Goal: Communication & Community: Connect with others

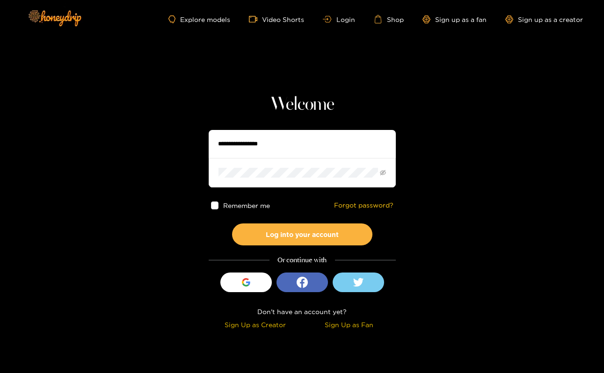
type input "********"
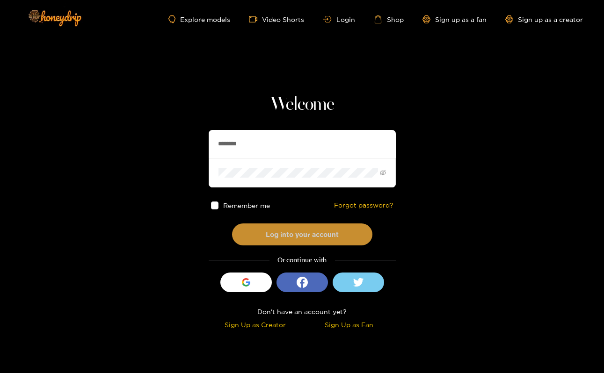
click at [302, 234] on button "Log into your account" at bounding box center [302, 235] width 140 height 22
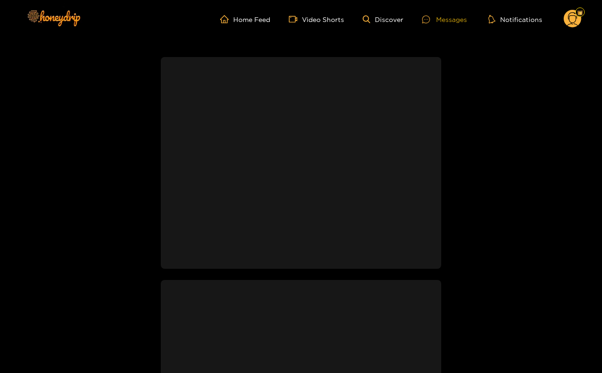
click at [432, 21] on ul "Home Feed Video Shorts Discover Messages Notifications" at bounding box center [400, 19] width 361 height 19
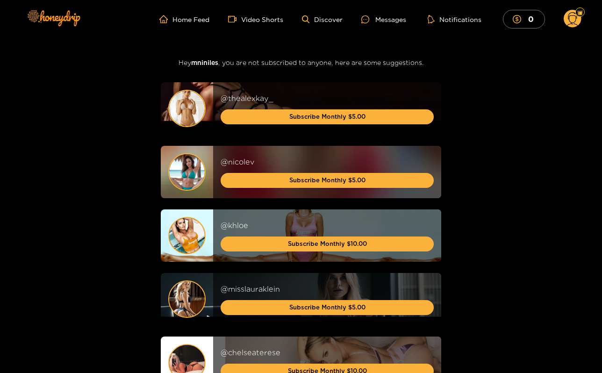
click at [398, 29] on div "Home Feed Video Shorts Discover Messages Notifications 0 0 0 videos discover me…" at bounding box center [301, 19] width 561 height 38
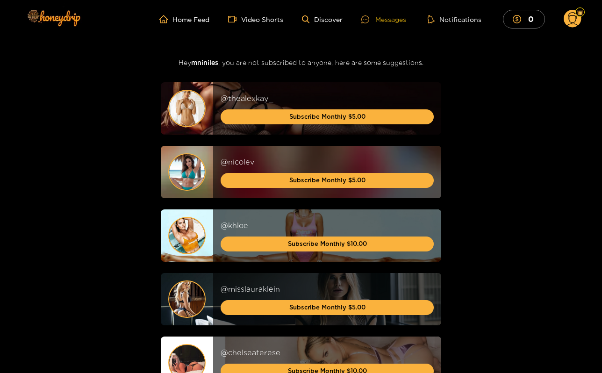
click at [393, 20] on div "Messages" at bounding box center [383, 19] width 45 height 11
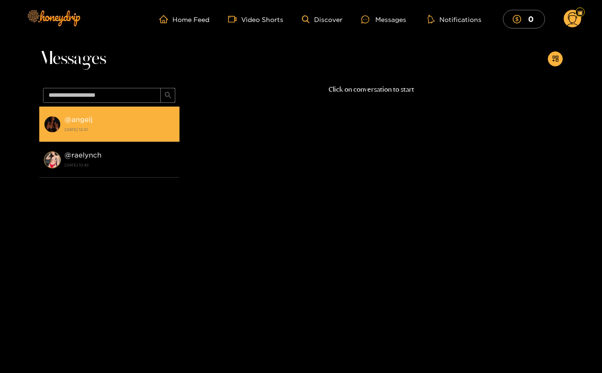
click at [125, 121] on div "@ angelj [DATE] 12:01" at bounding box center [120, 124] width 110 height 21
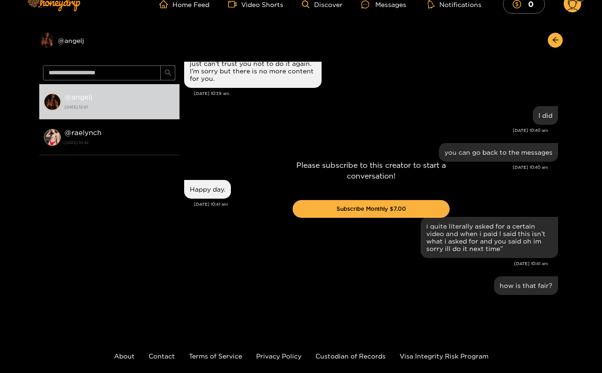
click at [406, 100] on div "Please subscribe to this creator to start a conversation! Subscribe Monthly $7.…" at bounding box center [371, 192] width 383 height 261
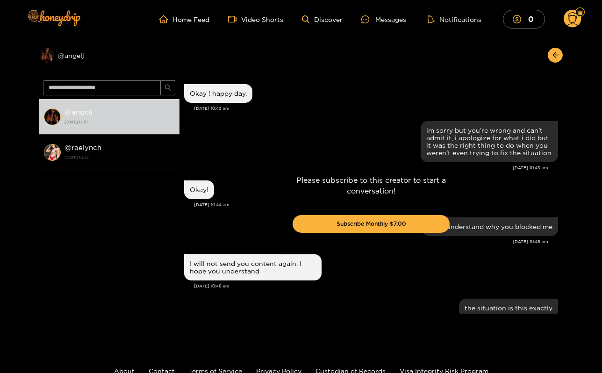
click at [574, 22] on icon at bounding box center [573, 20] width 11 height 16
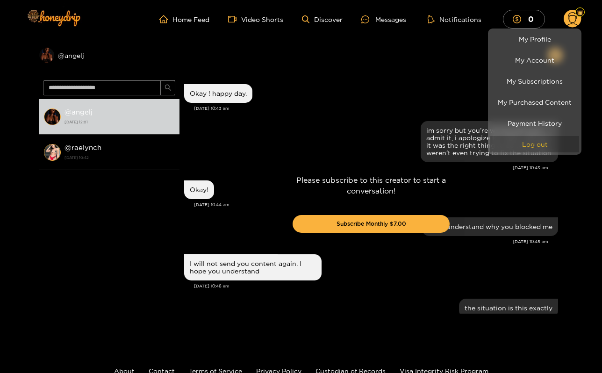
click at [523, 141] on button "Log out" at bounding box center [535, 144] width 89 height 16
